Goal: Task Accomplishment & Management: Use online tool/utility

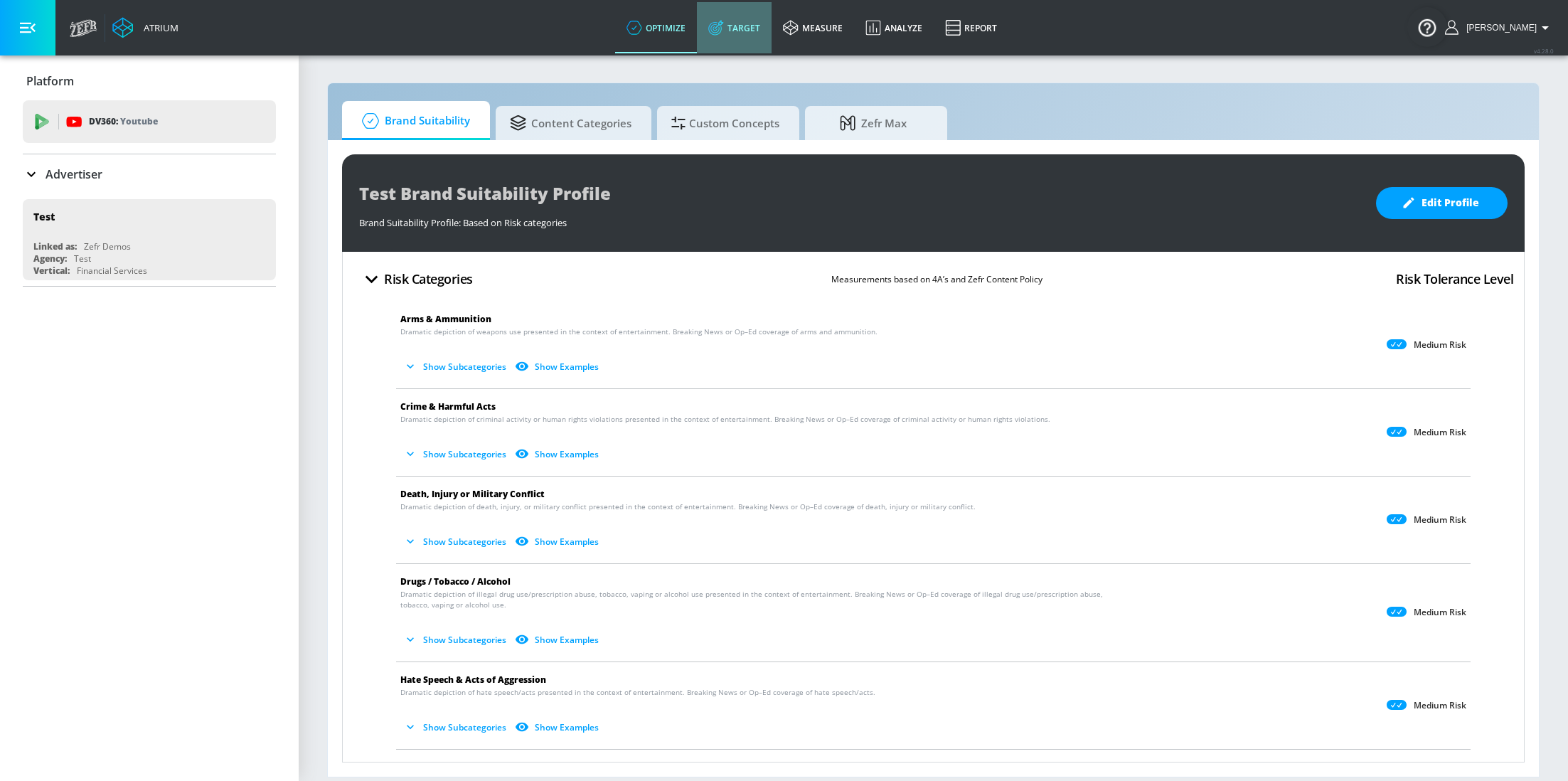
click at [755, 37] on link "Target" at bounding box center [734, 27] width 75 height 51
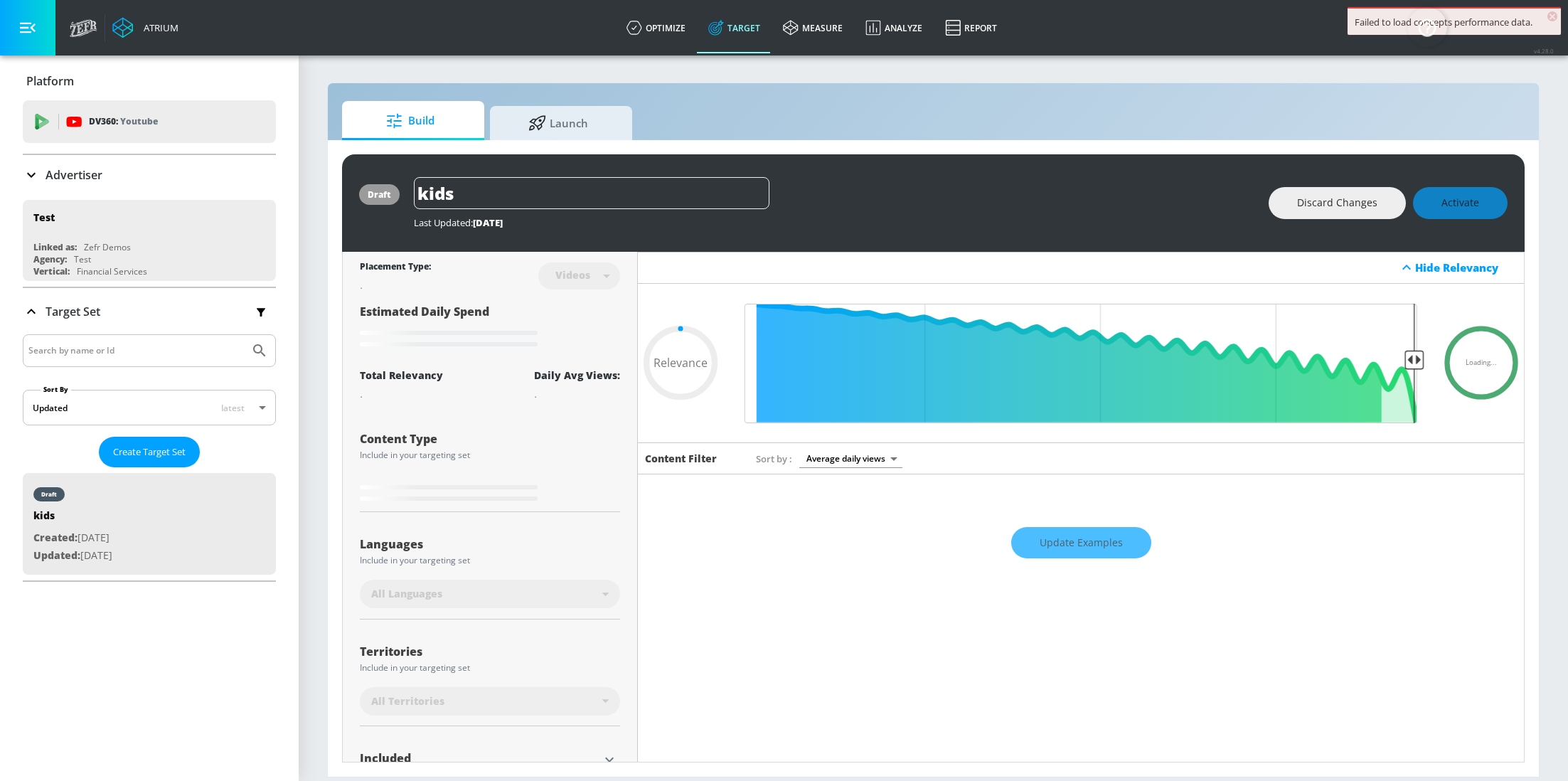
type input "0.89"
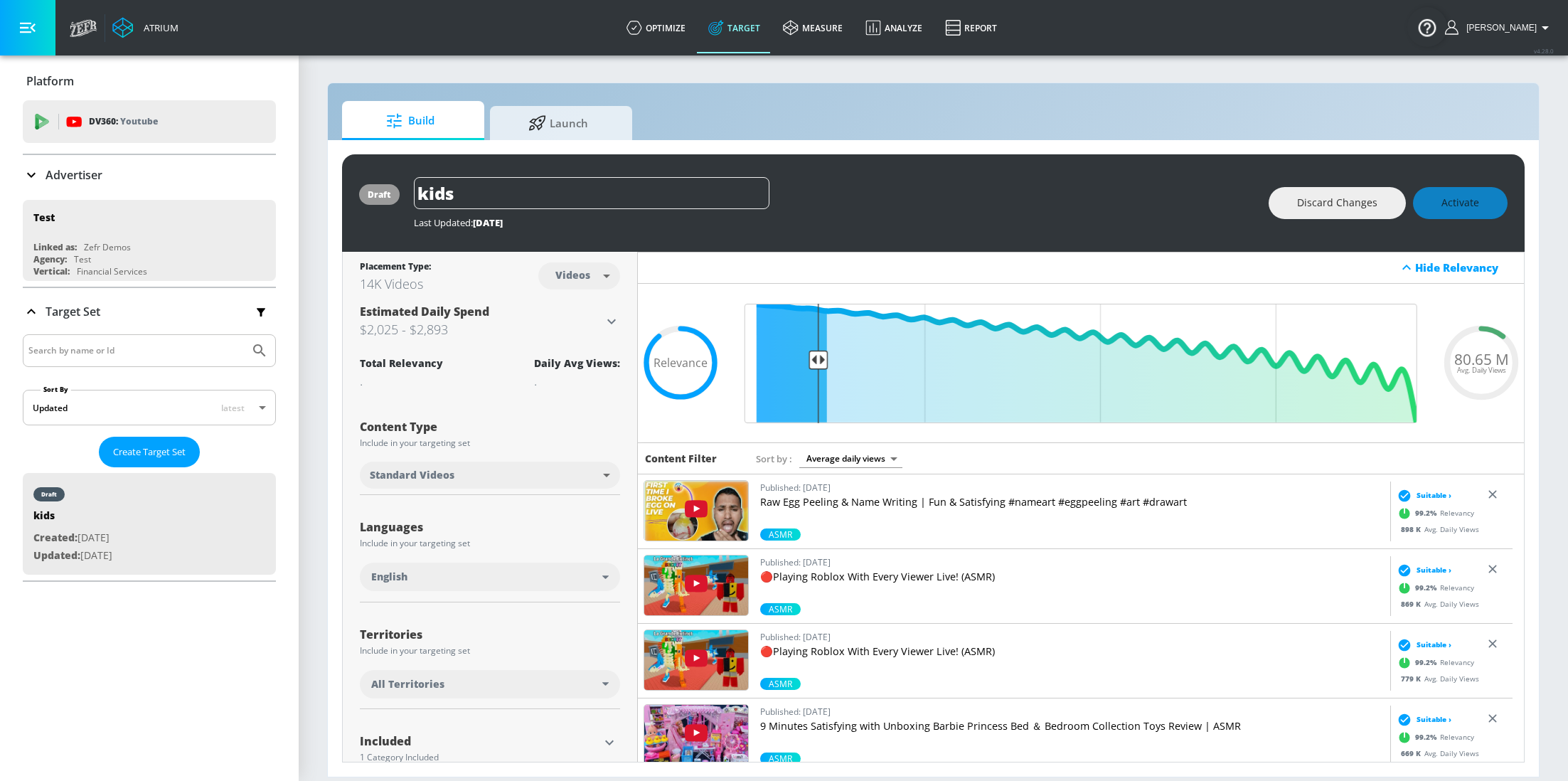
click at [72, 173] on p "Advertiser" at bounding box center [74, 174] width 57 height 16
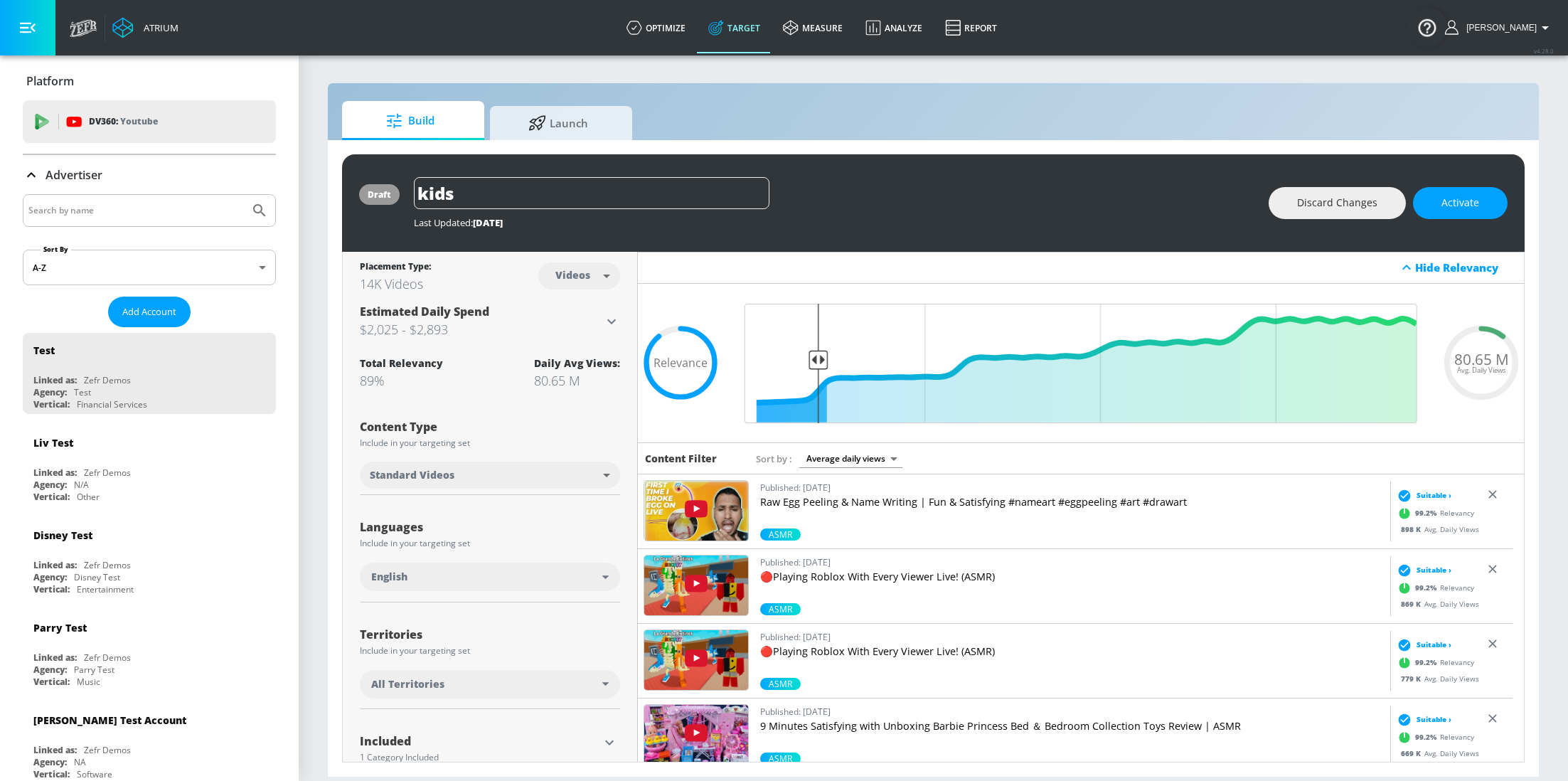
click at [94, 201] on input "Search by name" at bounding box center [136, 210] width 216 height 18
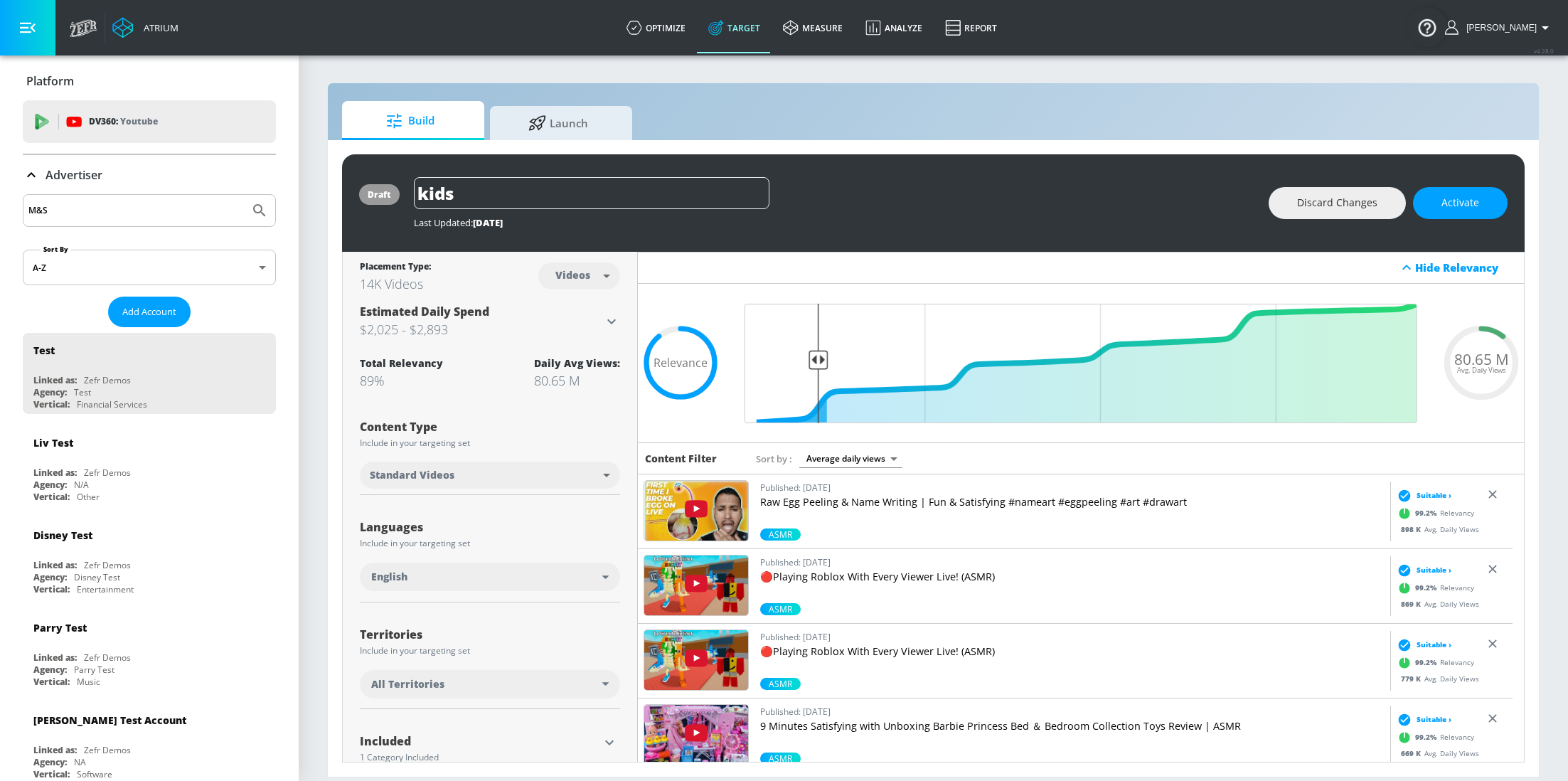
type input "M&S"
click at [244, 195] on button "Submit Search" at bounding box center [259, 210] width 31 height 31
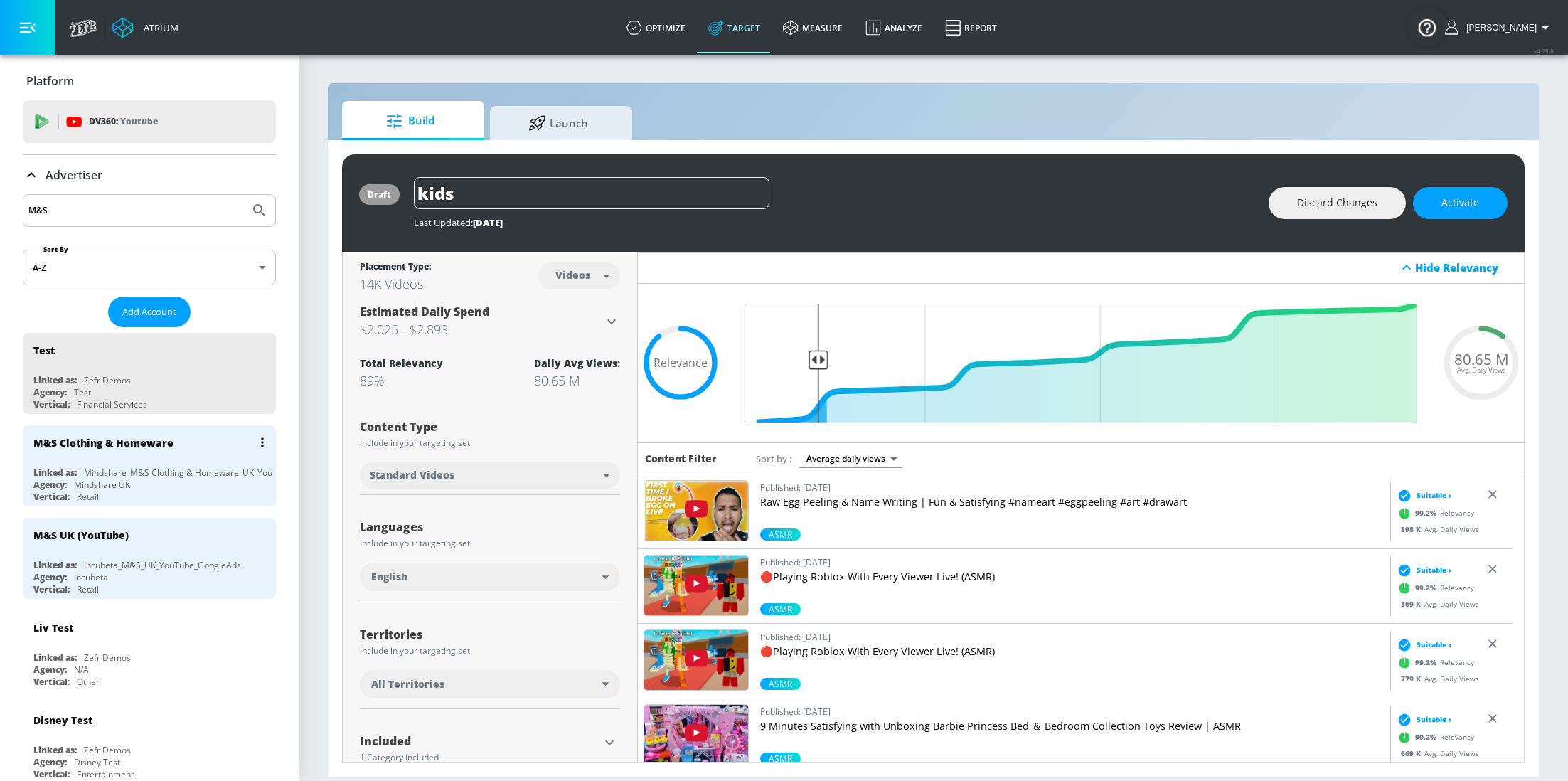
click at [129, 469] on div "Mindshare_M&S Clothing & Homeware_UK_YouTube_GoogleAds" at bounding box center [211, 473] width 255 height 12
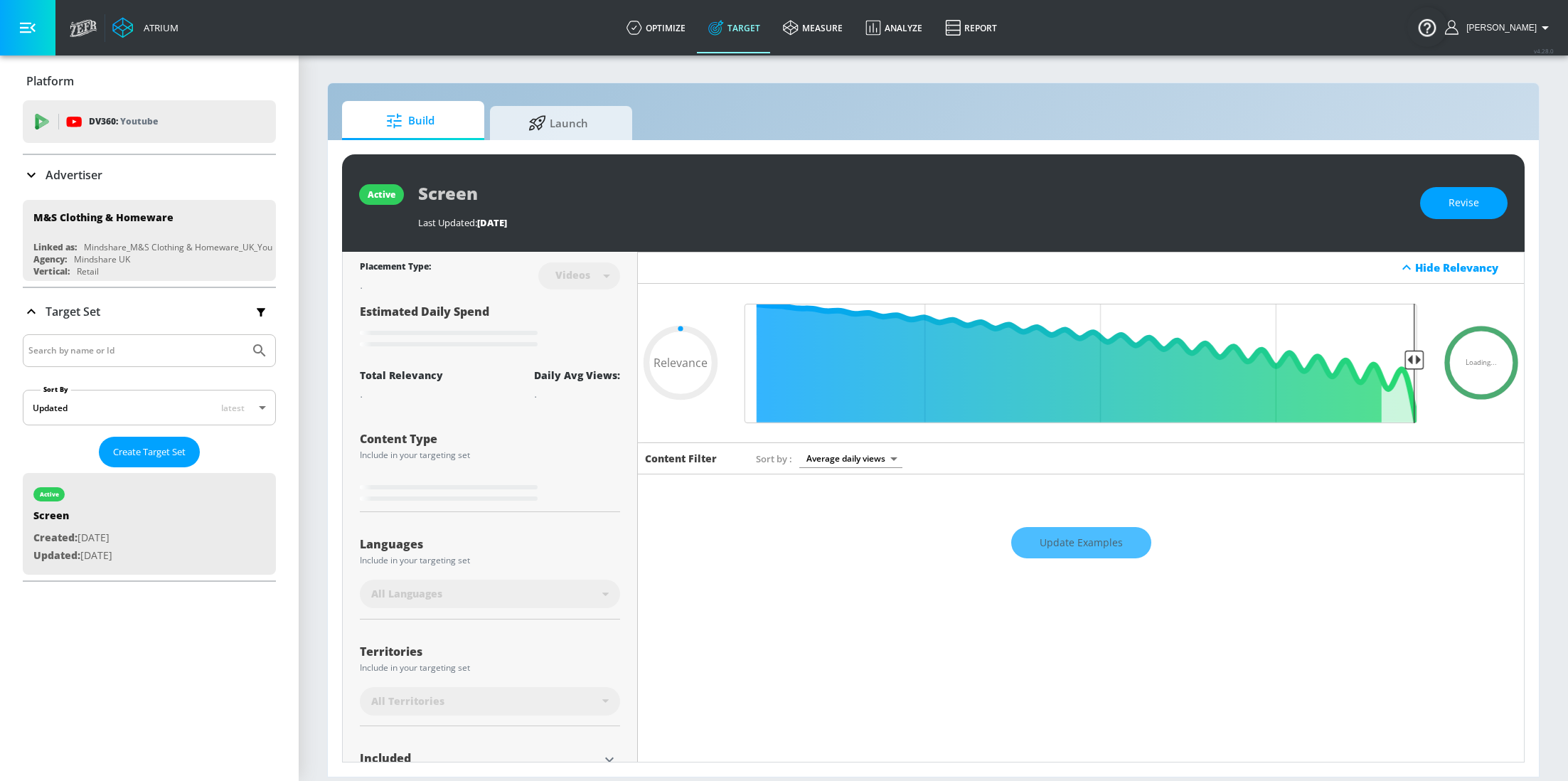
type input "0.05"
click at [554, 119] on span "Launch" at bounding box center [558, 120] width 108 height 34
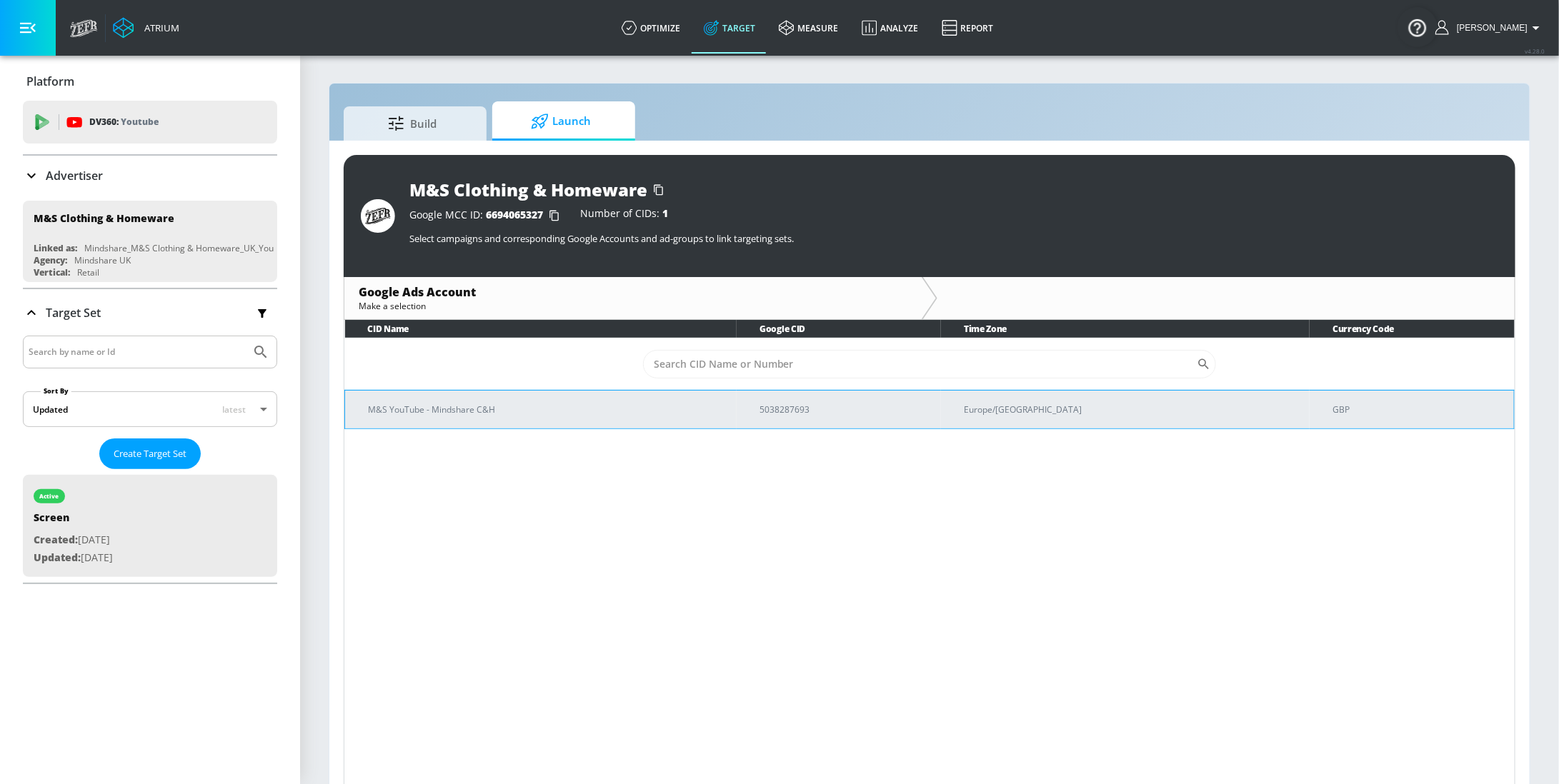
click at [725, 411] on p "M&S YouTube - Mindshare C&H" at bounding box center [546, 410] width 357 height 15
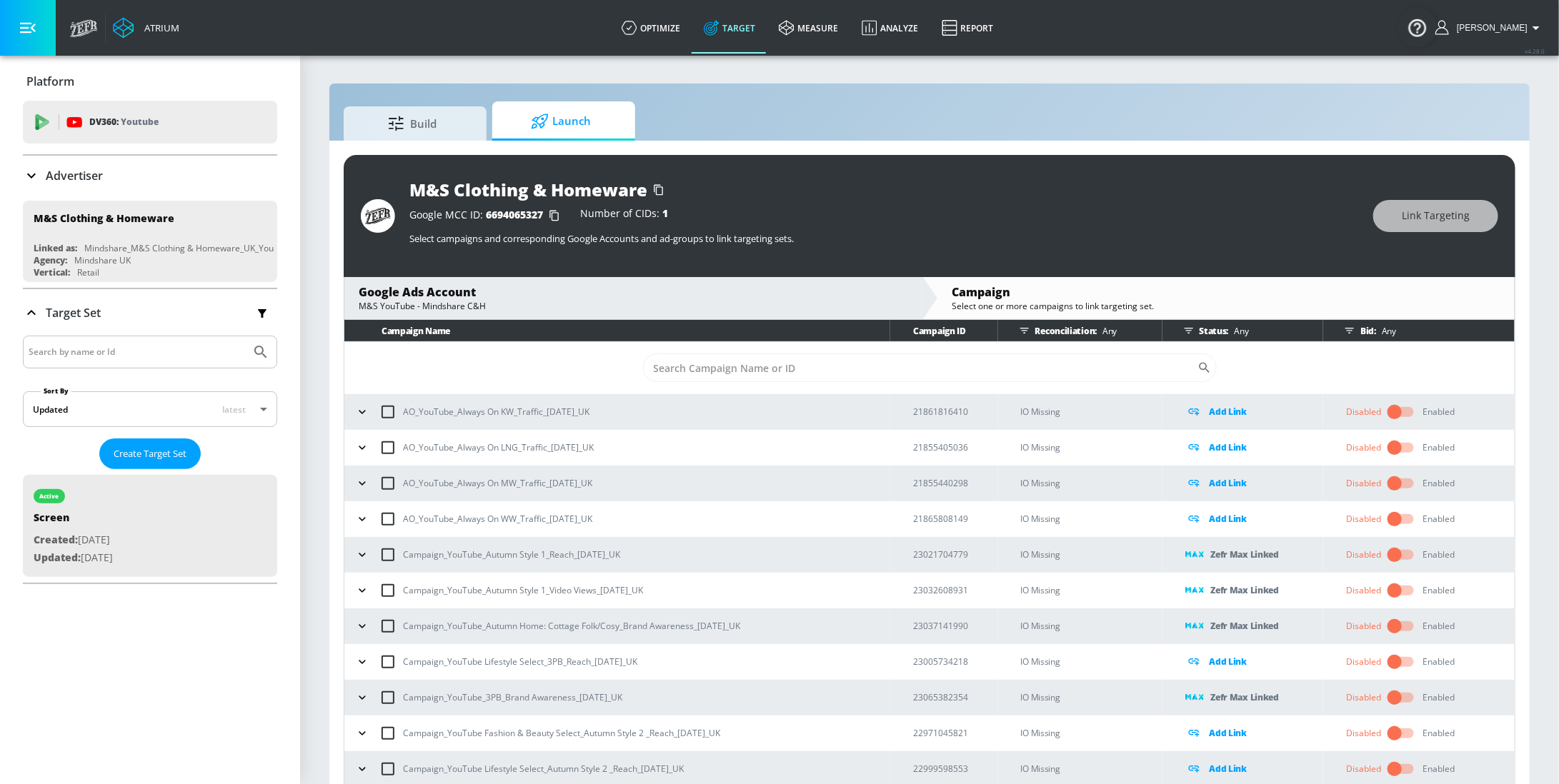
scroll to position [20, 0]
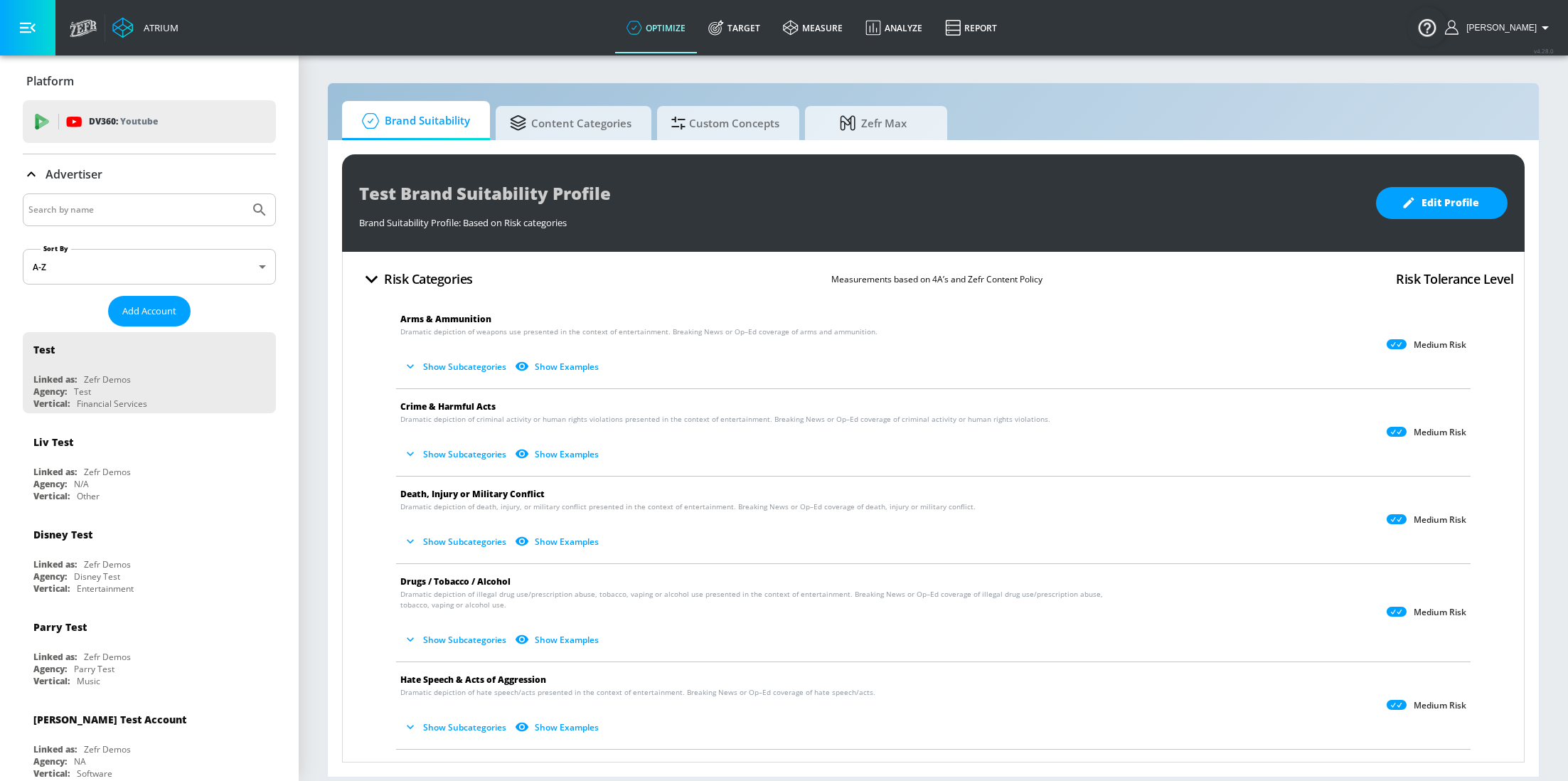
click at [79, 210] on input "Search by name" at bounding box center [136, 210] width 216 height 18
type input "alvandi"
click at [824, 40] on link "measure" at bounding box center [813, 27] width 82 height 51
click at [818, 18] on link "measure" at bounding box center [813, 27] width 82 height 51
